Goal: Task Accomplishment & Management: Use online tool/utility

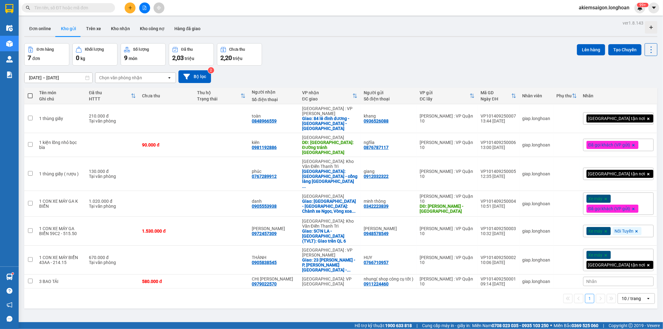
scroll to position [29, 0]
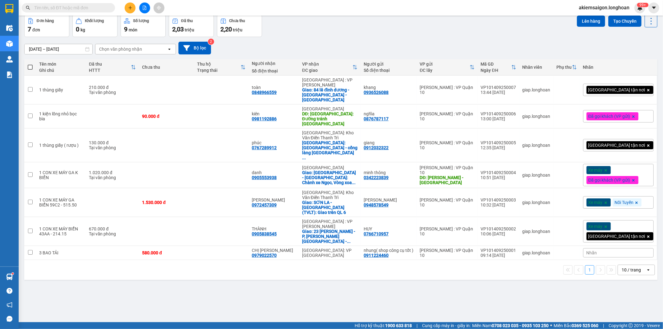
click at [168, 267] on div "ver 1.8.143 Đơn online Kho gửi Trên xe Kho nhận Kho công nợ Hàng đã giao Đơn hà…" at bounding box center [341, 154] width 638 height 329
click at [148, 9] on button at bounding box center [144, 7] width 11 height 11
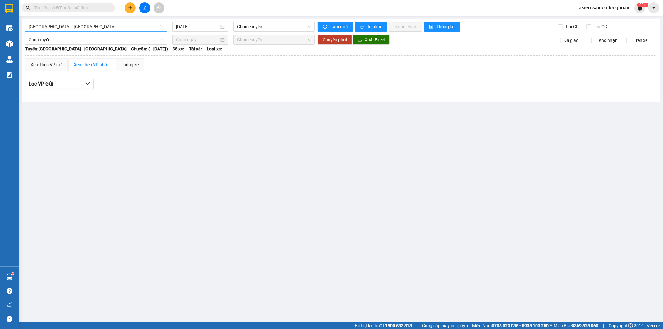
click at [142, 30] on span "[GEOGRAPHIC_DATA] - [GEOGRAPHIC_DATA]" at bounding box center [96, 26] width 135 height 9
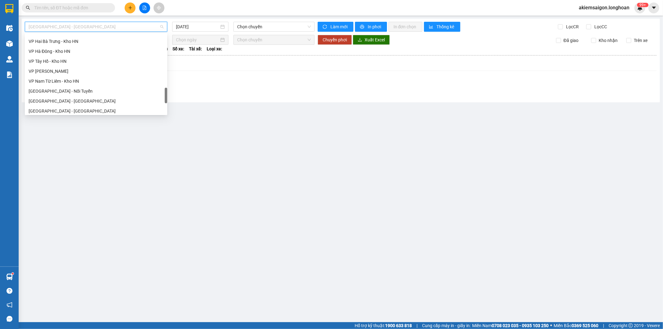
scroll to position [427, 0]
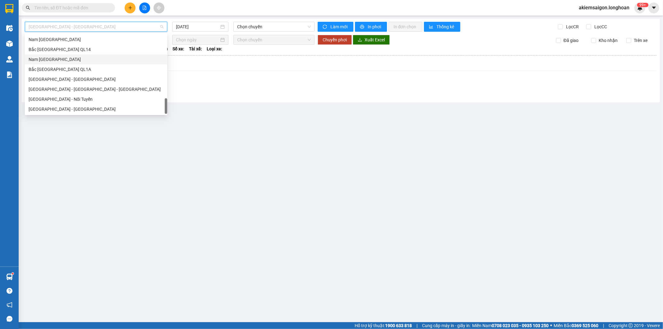
click at [73, 62] on div "Nam [GEOGRAPHIC_DATA]" at bounding box center [96, 59] width 135 height 7
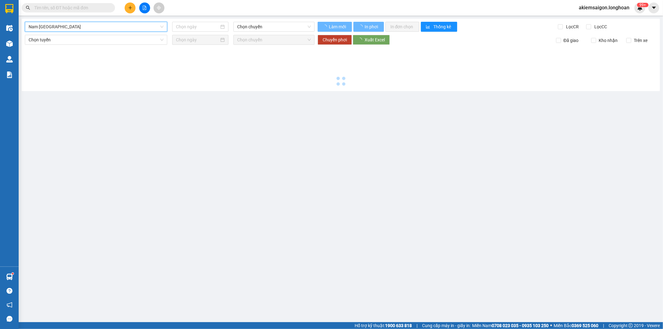
type input "[DATE]"
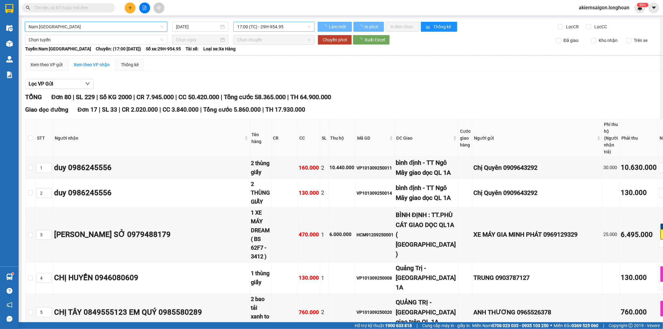
click at [277, 26] on span "17:00 (TC) - 29H-954.95" at bounding box center [273, 26] width 73 height 9
click at [277, 27] on span "17:00 (TC) - 29H-954.95" at bounding box center [273, 26] width 73 height 9
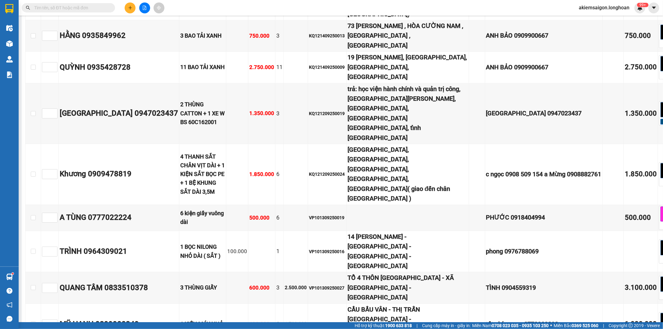
scroll to position [1266, 0]
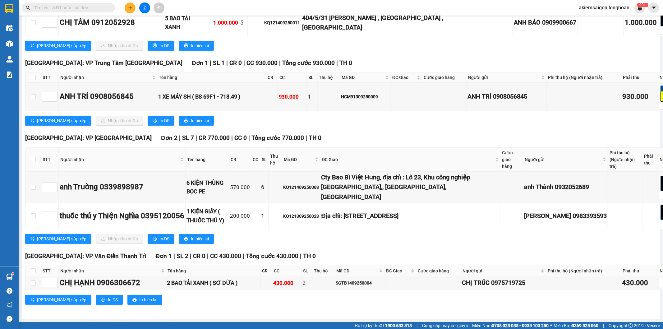
scroll to position [4027, 0]
click at [159, 49] on span "In DS" at bounding box center [164, 45] width 10 height 7
click at [153, 123] on icon "printer" at bounding box center [155, 120] width 4 height 4
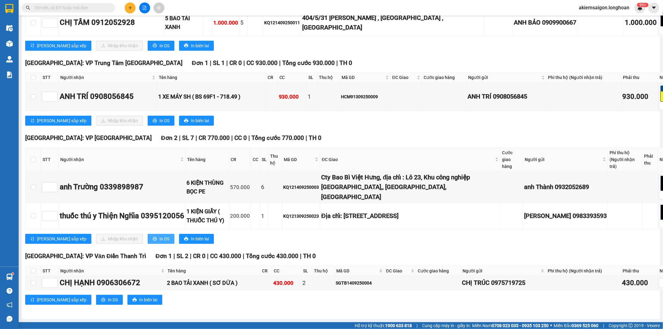
click at [159, 242] on span "In DS" at bounding box center [164, 238] width 10 height 7
click at [355, 157] on div "ĐC Giao" at bounding box center [410, 159] width 177 height 7
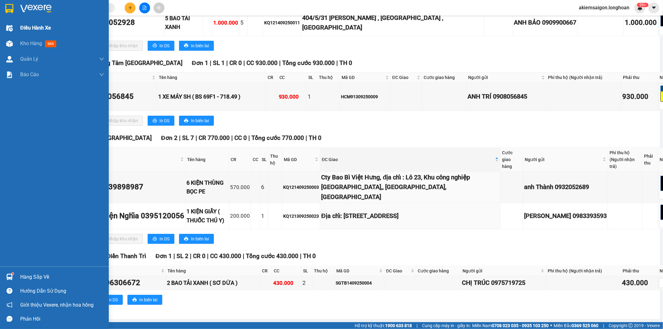
click at [11, 8] on img at bounding box center [9, 8] width 8 height 9
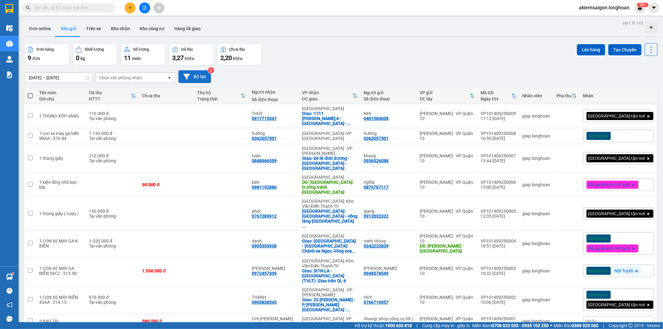
click at [203, 75] on button "Bộ lọc" at bounding box center [194, 76] width 33 height 13
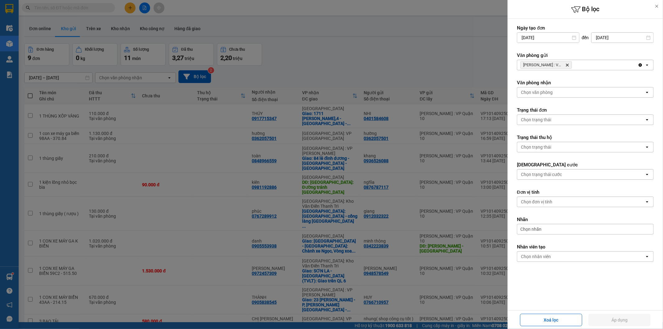
click at [363, 53] on div at bounding box center [331, 164] width 663 height 329
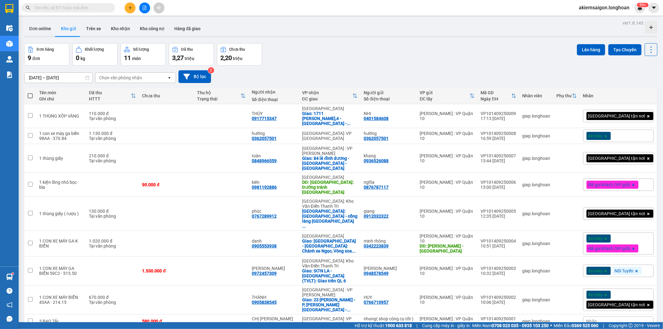
click at [299, 45] on div "Đơn hàng 9 đơn Khối lượng 0 kg Số lượng 11 món Đã thu 3,27 triệu Chưa thu 2,20 …" at bounding box center [340, 54] width 633 height 22
click at [346, 52] on div "Đơn hàng 9 đơn Khối lượng 0 kg Số lượng 11 món Đã thu 3,27 triệu Chưa thu 2,20 …" at bounding box center [340, 54] width 633 height 22
click at [329, 52] on div "Đơn hàng 9 đơn Khối lượng 0 kg Số lượng 11 món Đã thu 3,27 triệu Chưa thu 2,20 …" at bounding box center [340, 54] width 633 height 22
